Goal: Register for event/course

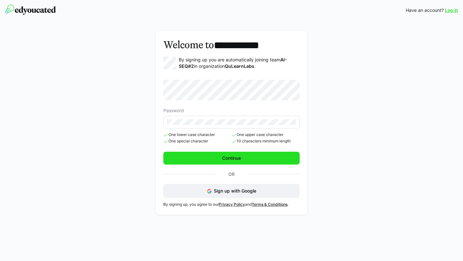
click at [261, 161] on span "Continue" at bounding box center [231, 158] width 136 height 13
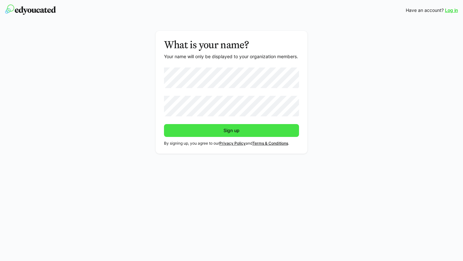
click at [215, 133] on span "Sign up" at bounding box center [231, 130] width 135 height 13
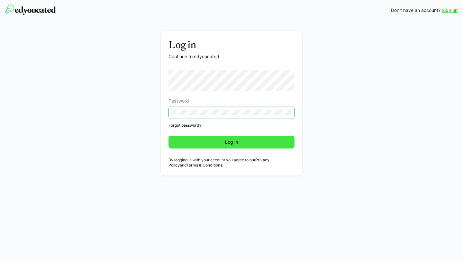
click at [207, 144] on span "Log in" at bounding box center [232, 142] width 126 height 13
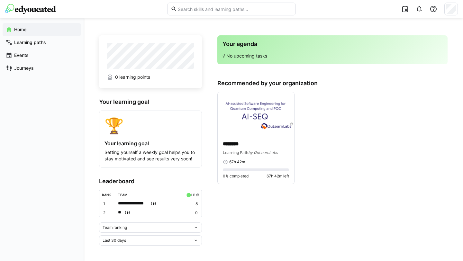
scroll to position [0, 0]
click at [251, 172] on div "0% completed 67h 42m left" at bounding box center [256, 174] width 66 height 10
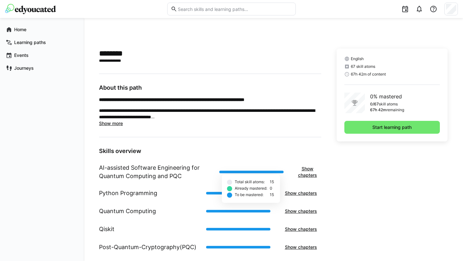
scroll to position [140, 0]
